Goal: Find specific fact

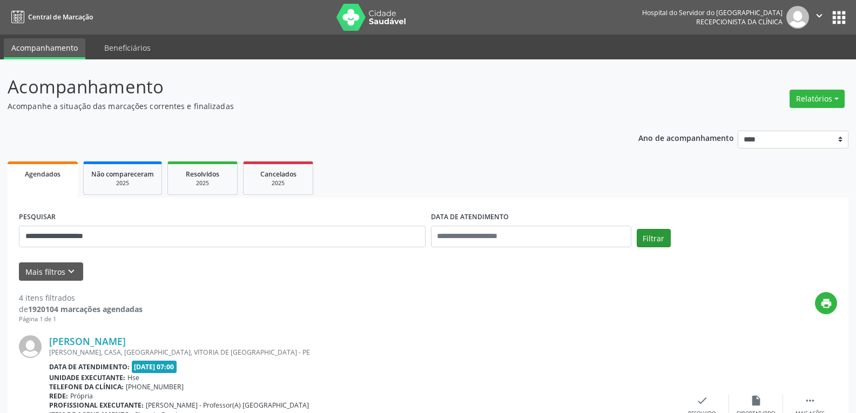
type input "**********"
click at [647, 234] on button "Filtrar" at bounding box center [654, 238] width 34 height 18
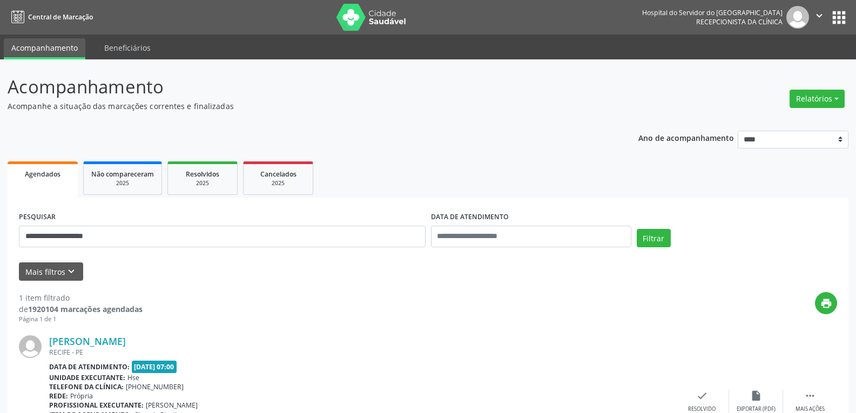
scroll to position [85, 0]
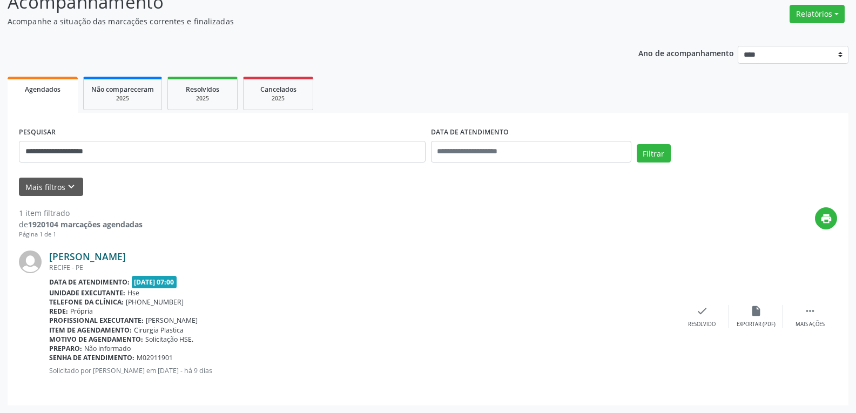
click at [96, 253] on link "[PERSON_NAME]" at bounding box center [87, 257] width 77 height 12
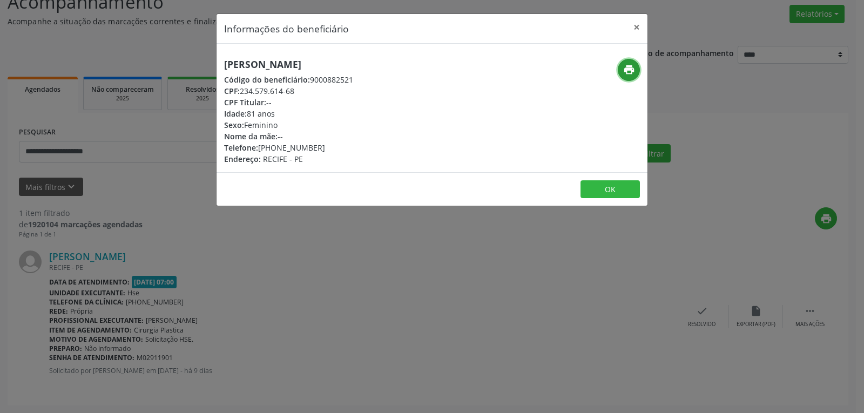
click at [627, 71] on icon "print" at bounding box center [629, 70] width 12 height 12
drag, startPoint x: 241, startPoint y: 87, endPoint x: 309, endPoint y: 89, distance: 68.0
click at [309, 89] on div "CPF: 234.579.614-68" at bounding box center [288, 90] width 129 height 11
copy div "234.579.614-68"
drag, startPoint x: 275, startPoint y: 145, endPoint x: 337, endPoint y: 145, distance: 61.5
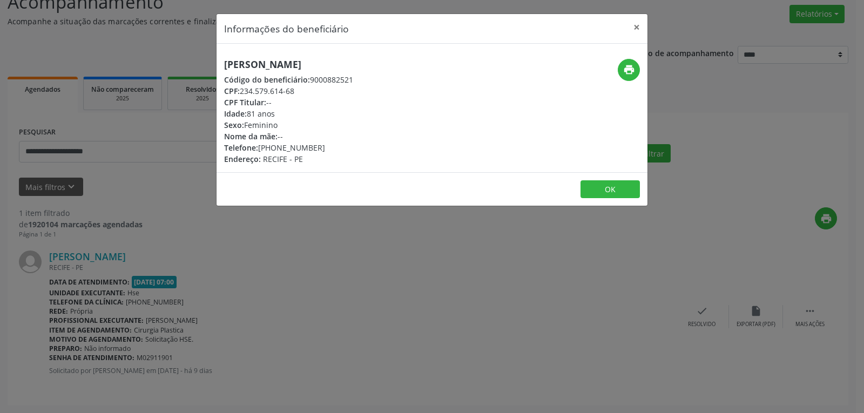
click at [337, 145] on div "Telefone: [PHONE_NUMBER]" at bounding box center [288, 147] width 129 height 11
copy div "99192-3411"
click at [637, 30] on button "×" at bounding box center [637, 27] width 22 height 26
